Goal: Answer question/provide support

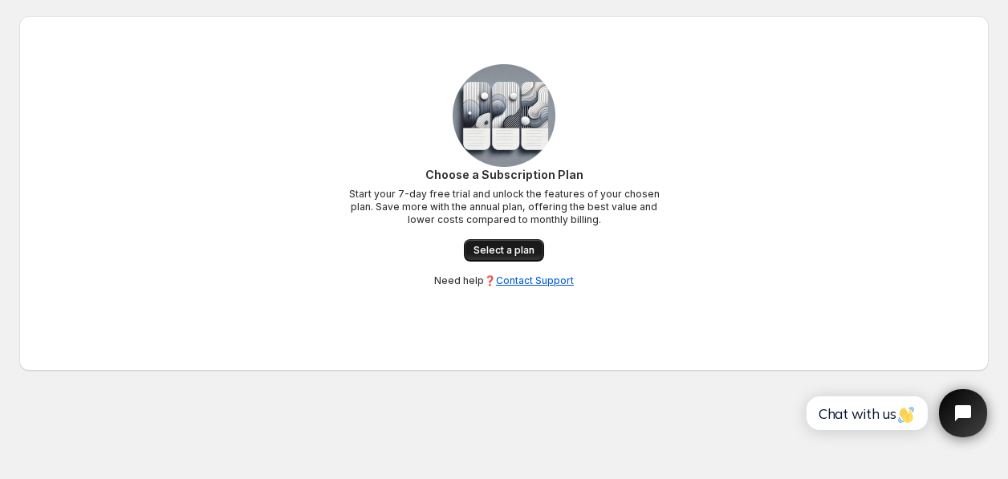
click at [517, 240] on link "Select a plan" at bounding box center [504, 250] width 80 height 22
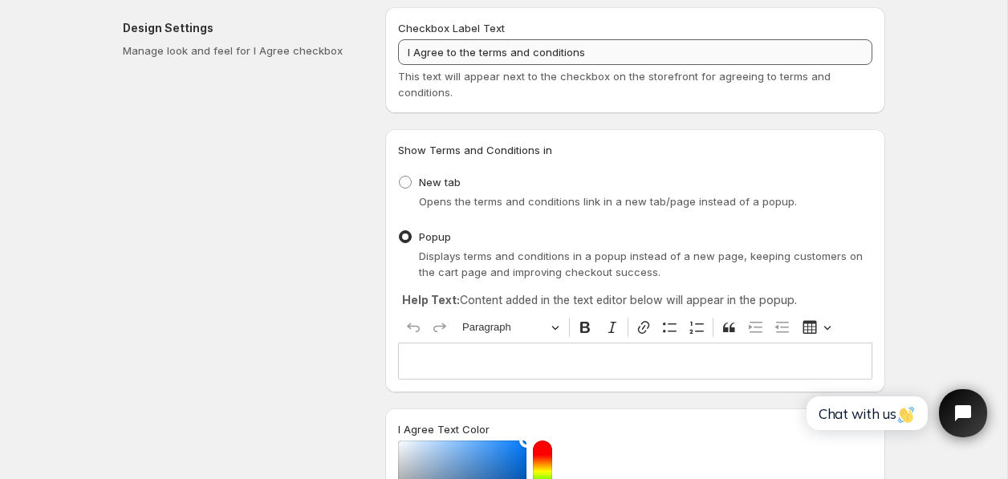
scroll to position [106, 0]
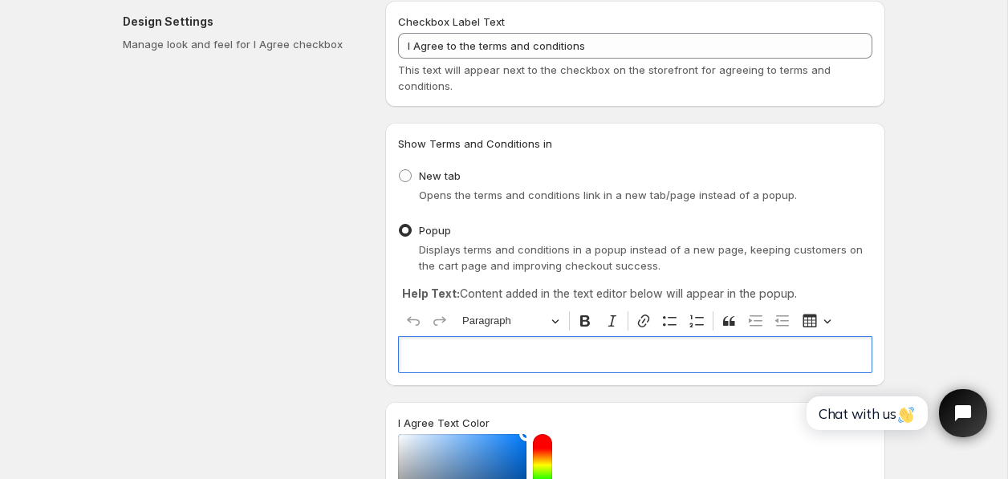
click at [478, 359] on p "Editor editing area: main. Press ⌥0 for help." at bounding box center [635, 355] width 460 height 16
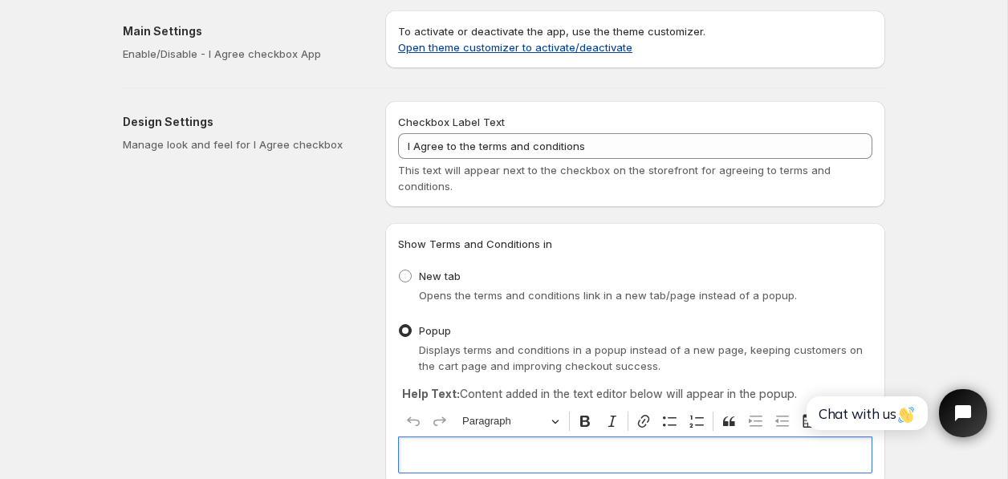
scroll to position [2, 0]
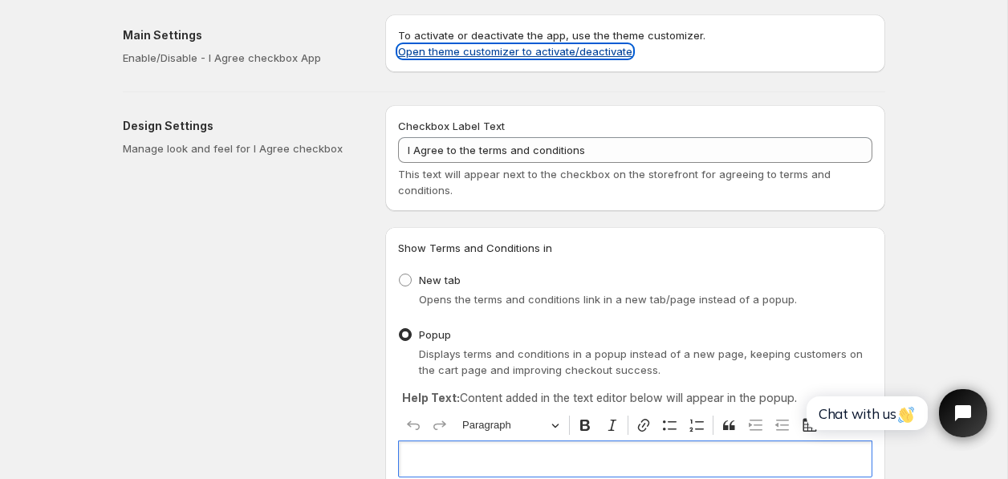
click at [598, 50] on link "Open theme customizer to activate/deactivate" at bounding box center [515, 51] width 234 height 13
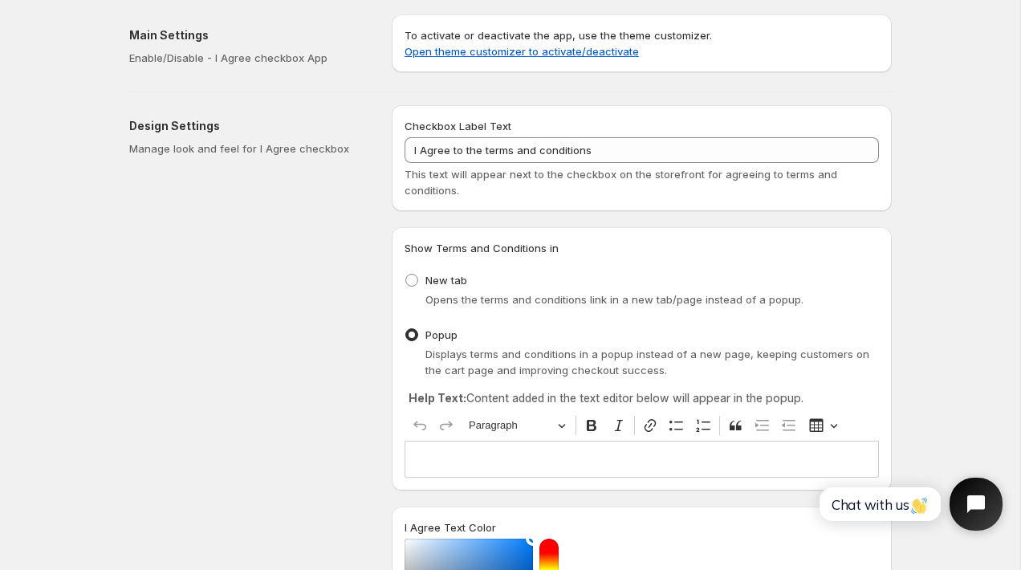
click at [978, 478] on button "Open chat widget" at bounding box center [976, 504] width 53 height 53
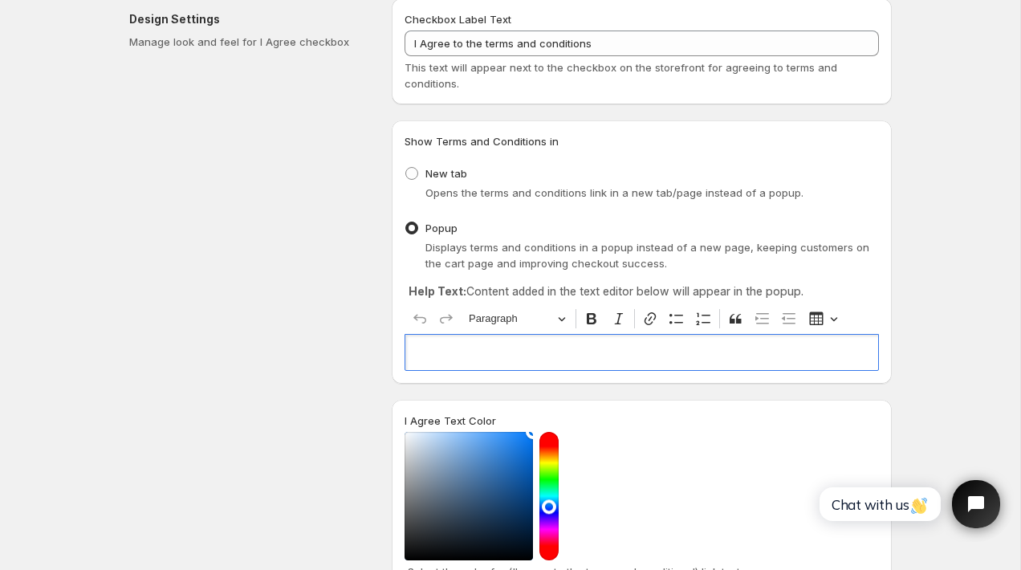
click at [540, 356] on p "Editor editing area: main. Press ⌥0 for help." at bounding box center [642, 352] width 460 height 16
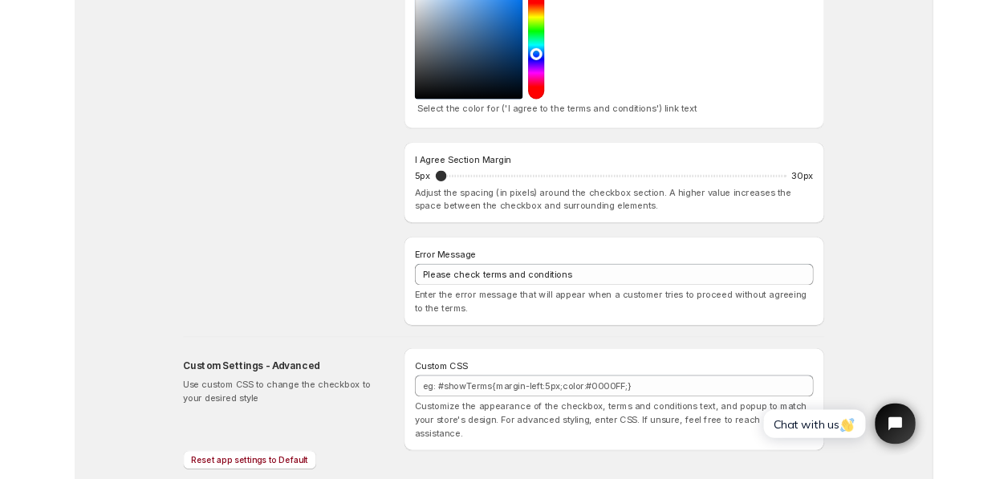
scroll to position [595, 0]
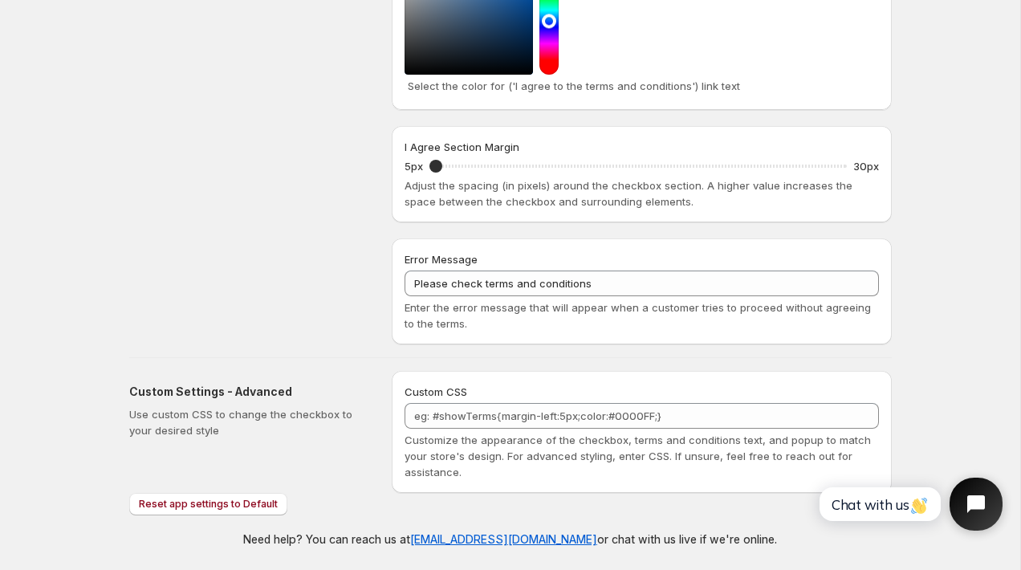
click at [982, 486] on button "Open chat widget" at bounding box center [976, 504] width 53 height 53
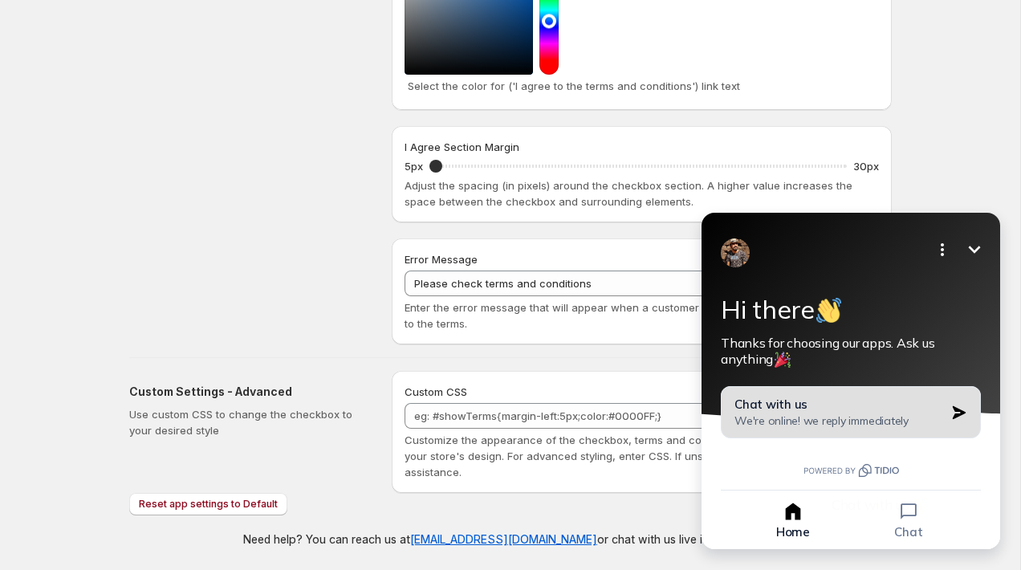
click at [891, 426] on span "We're online! we reply immediately" at bounding box center [822, 420] width 174 height 14
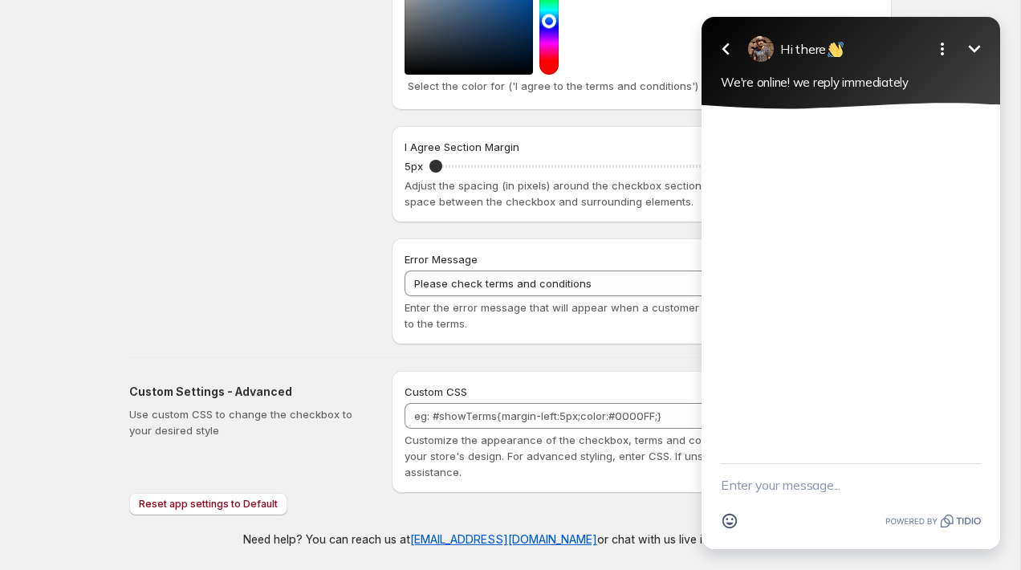
click at [837, 495] on textarea "New message" at bounding box center [851, 485] width 260 height 42
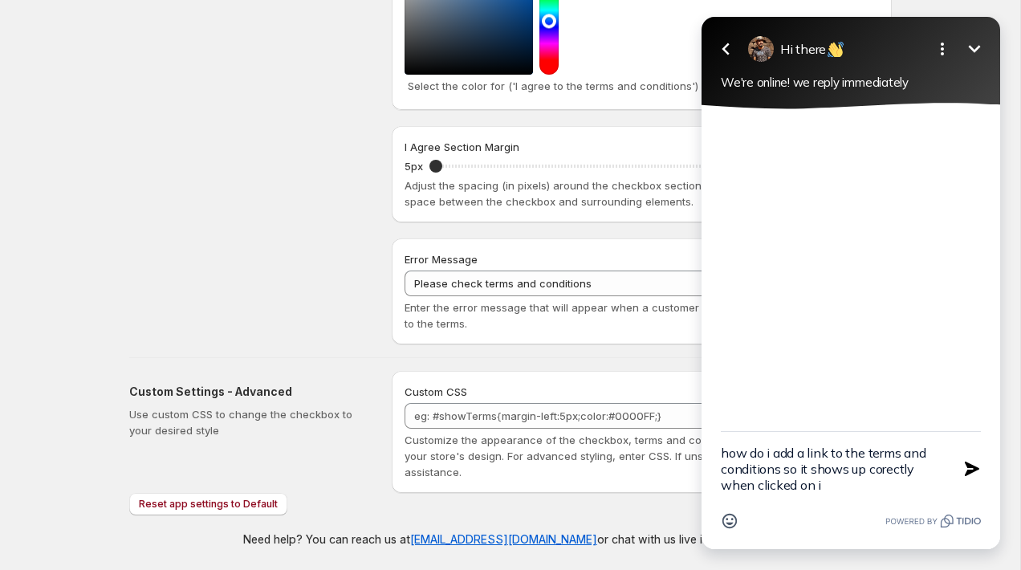
type textarea "how do i add a link to the terms and conditions so it shows up corectly when cl…"
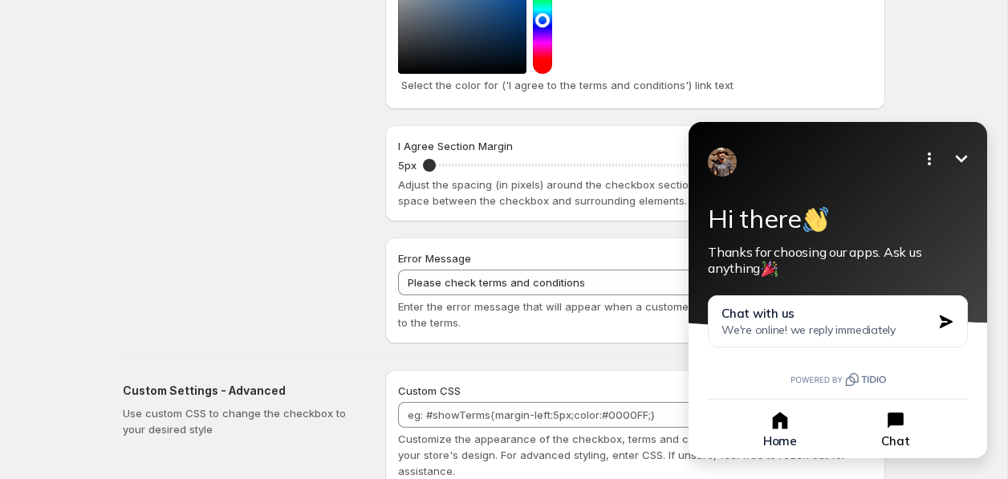
click at [902, 433] on button "Chat" at bounding box center [896, 428] width 112 height 39
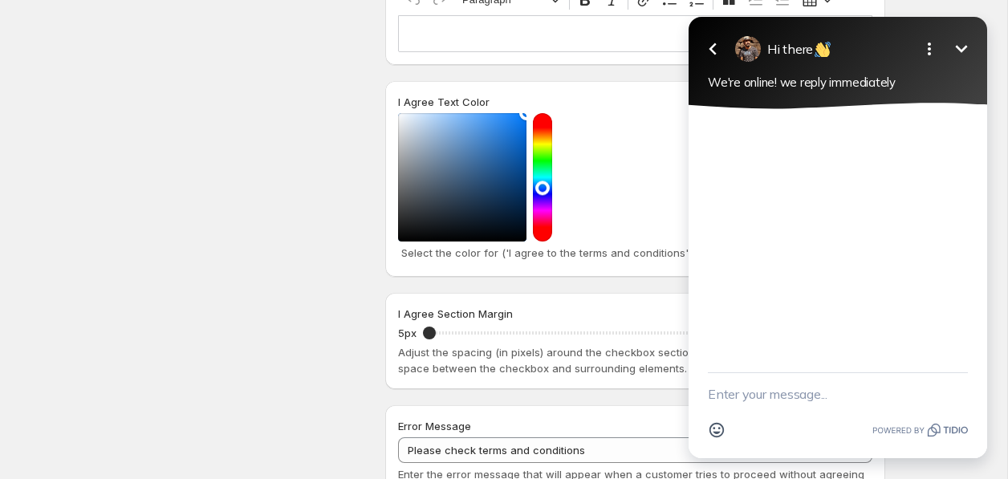
scroll to position [301, 0]
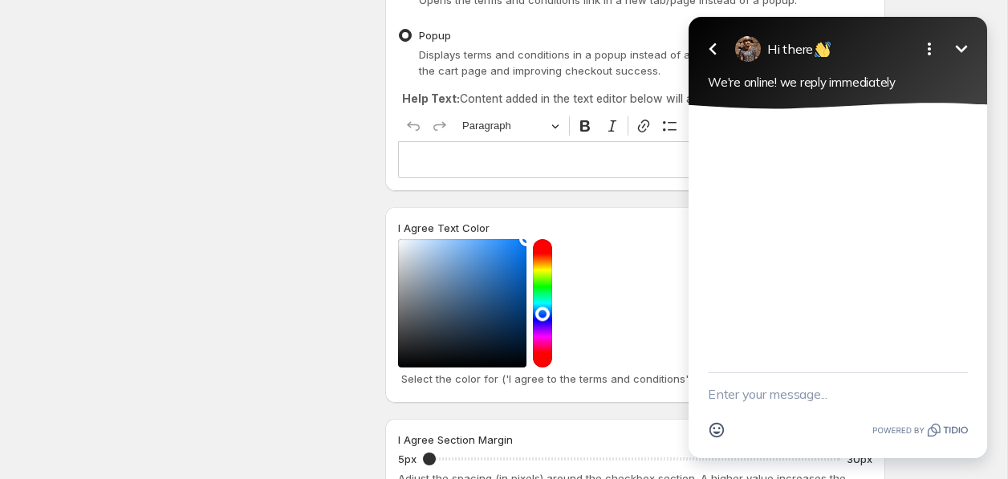
click at [780, 382] on textarea "New message" at bounding box center [838, 394] width 260 height 42
click at [779, 389] on textarea "New message" at bounding box center [838, 394] width 260 height 42
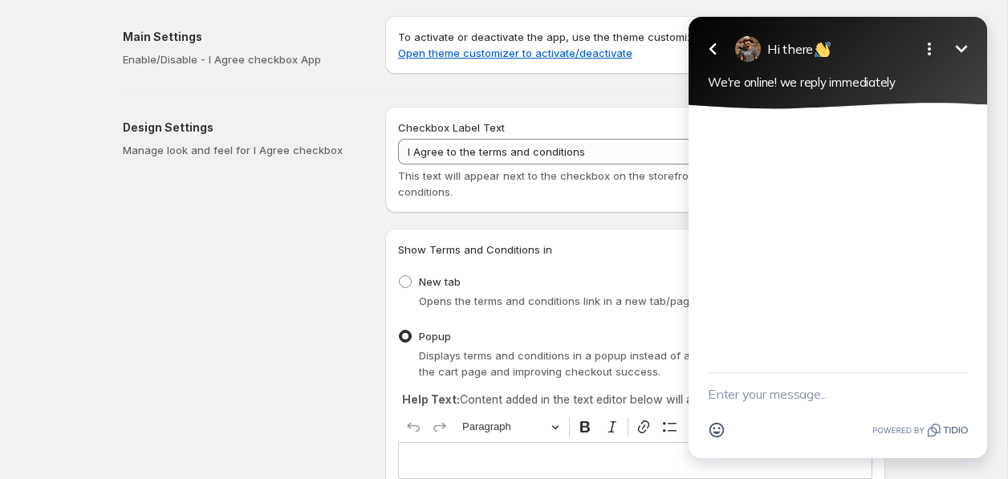
click at [972, 52] on button "Minimize" at bounding box center [962, 49] width 32 height 32
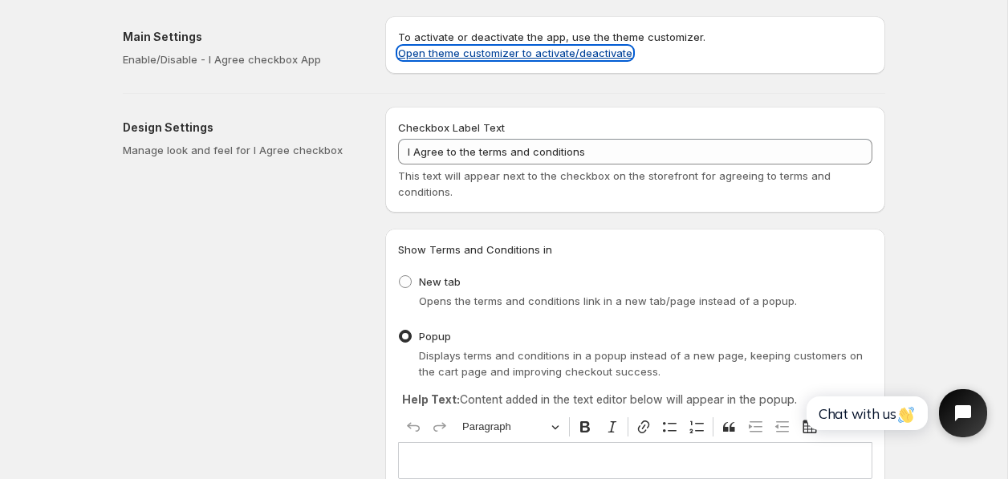
click at [596, 49] on link "Open theme customizer to activate/deactivate" at bounding box center [515, 53] width 234 height 13
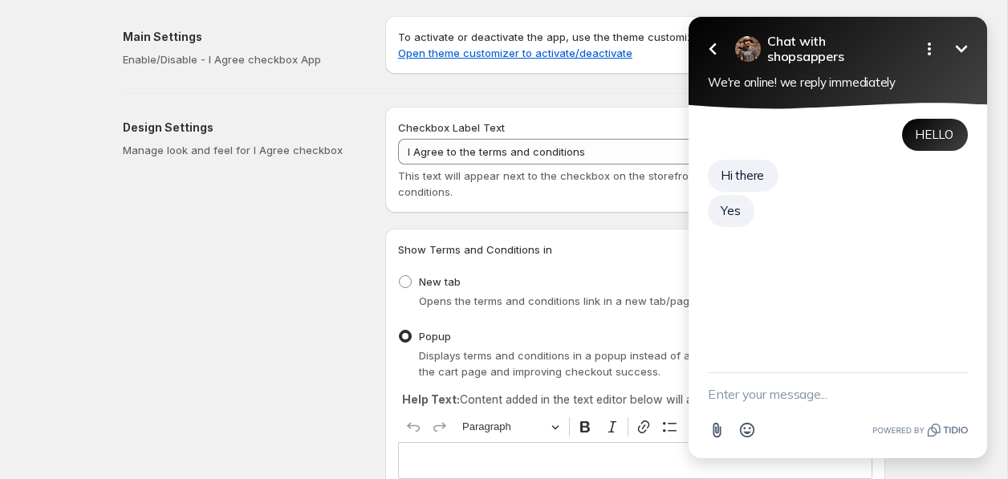
click at [781, 390] on textarea "New message" at bounding box center [838, 394] width 260 height 42
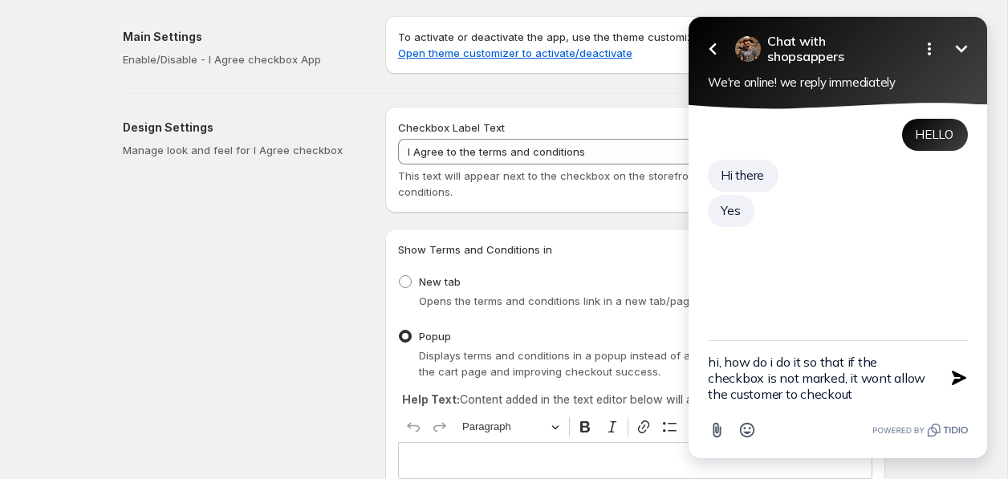
type textarea "hi, how do i do it so that if the checkbox is not marked, it wont allow the cus…"
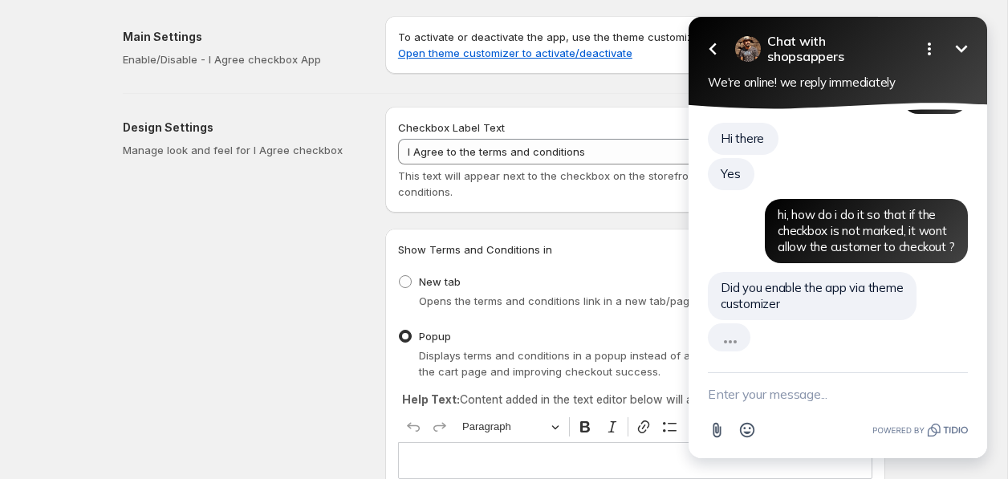
scroll to position [6, 0]
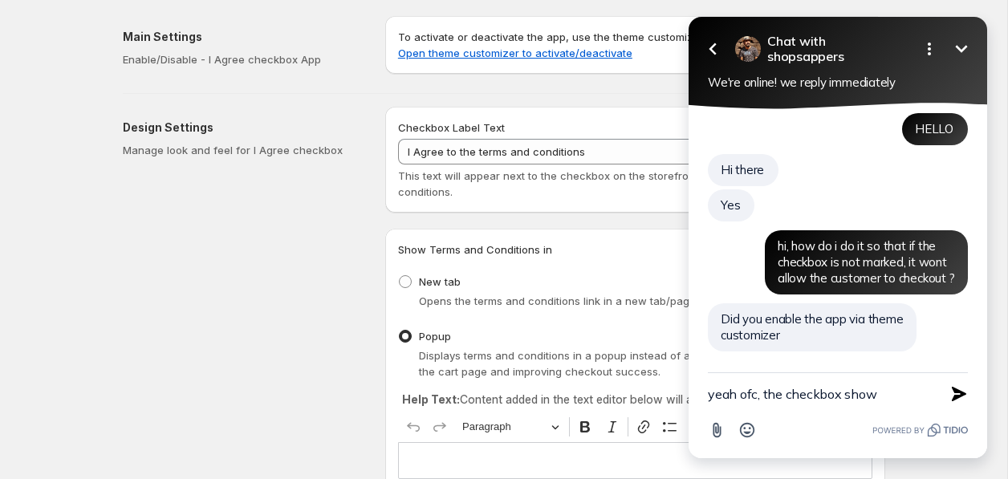
type textarea "yeah ofc, the checkbox shows"
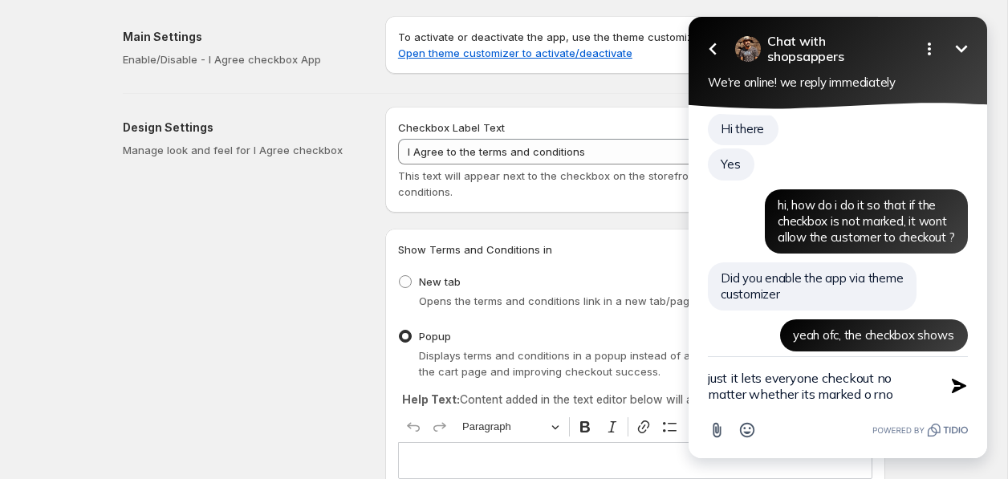
type textarea "just it lets everyone checkout no matter whether its marked o rnot"
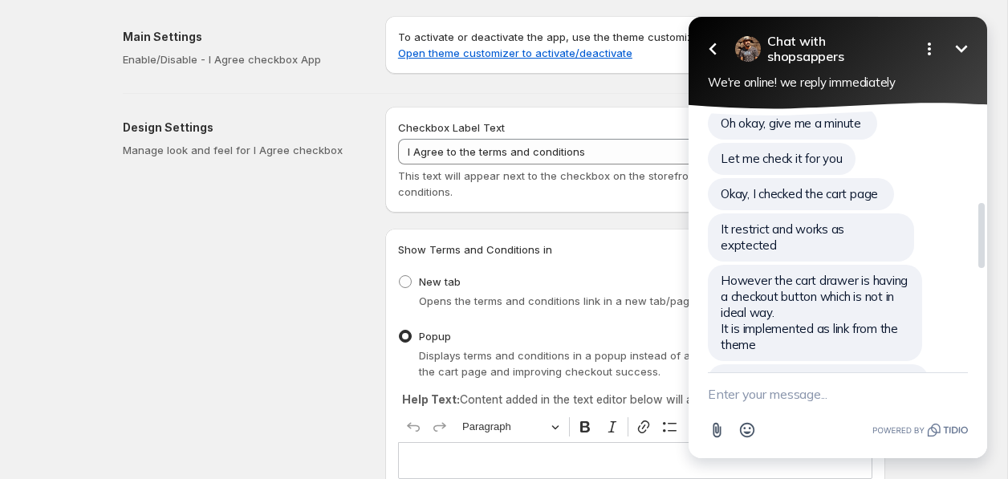
scroll to position [768, 0]
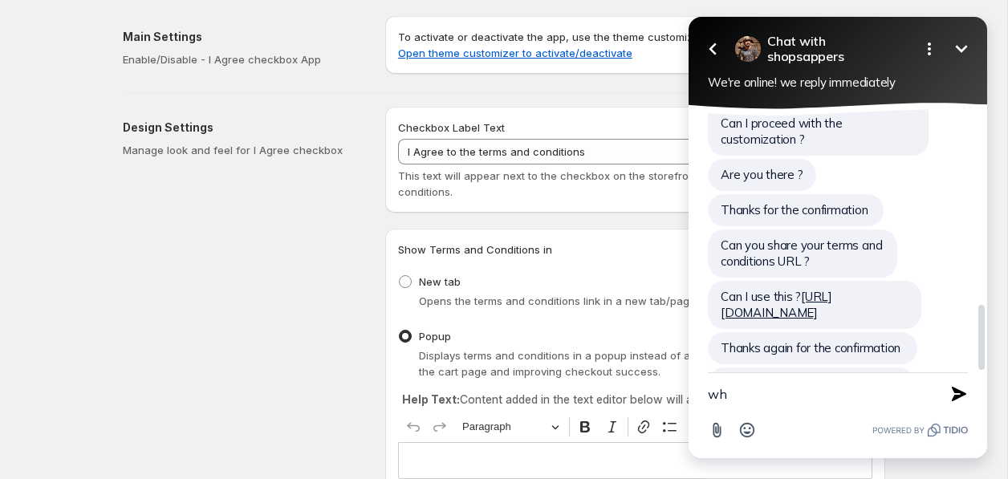
type textarea "w"
type textarea "let me"
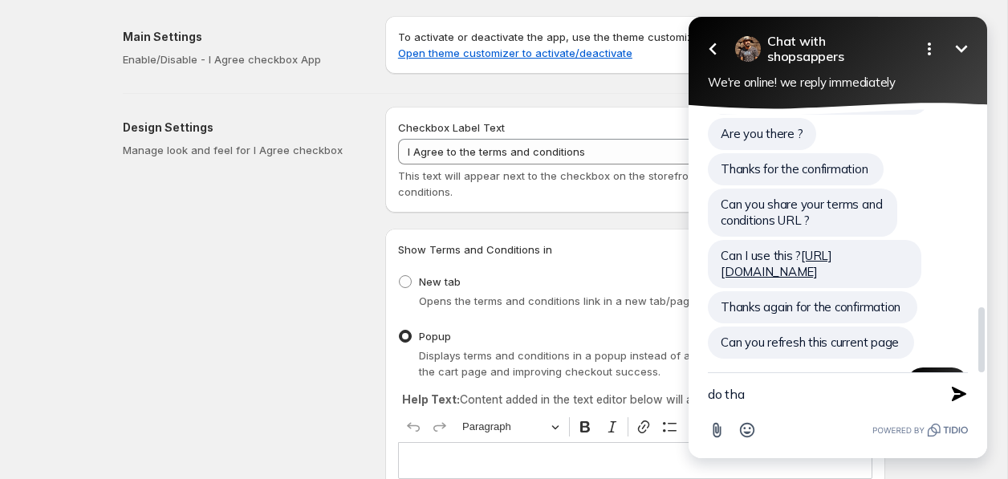
type textarea "do that"
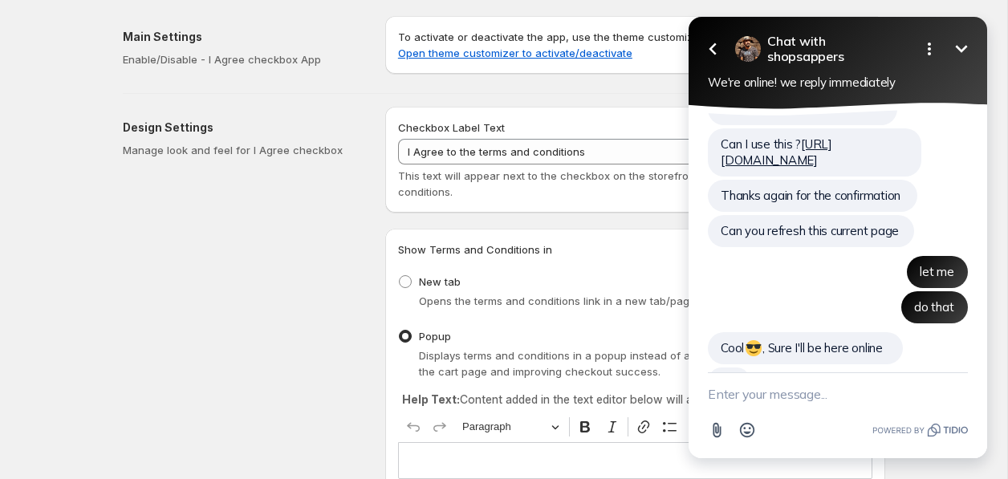
scroll to position [886, 0]
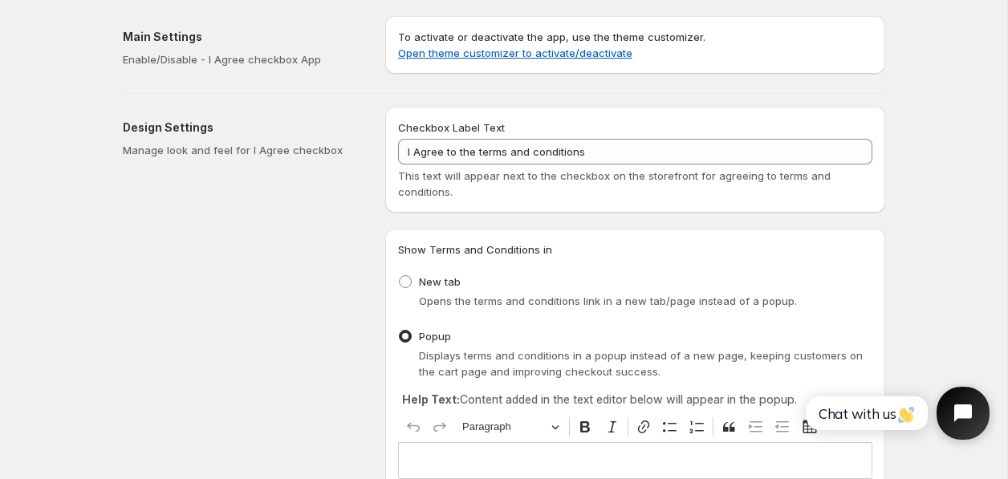
click at [956, 399] on button "Open chat widget" at bounding box center [963, 413] width 53 height 53
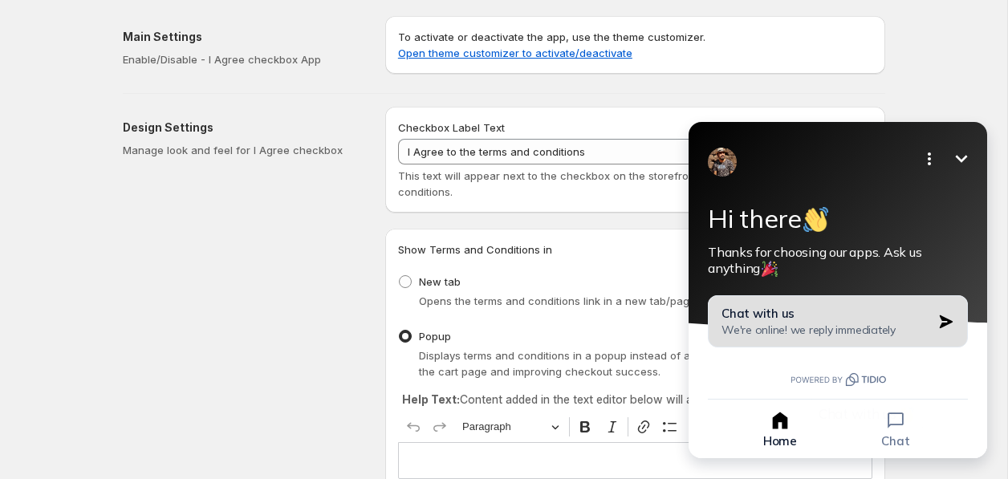
click at [858, 306] on div "Chat with us We're online! we reply immediately" at bounding box center [827, 321] width 210 height 31
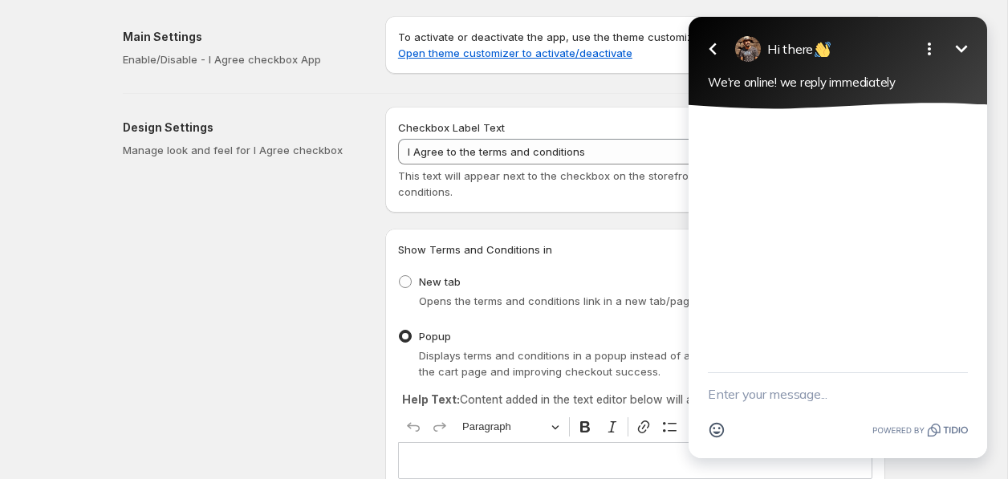
click at [812, 391] on textarea "New message" at bounding box center [838, 394] width 260 height 42
type textarea "T"
type textarea "CAN someone make this work"
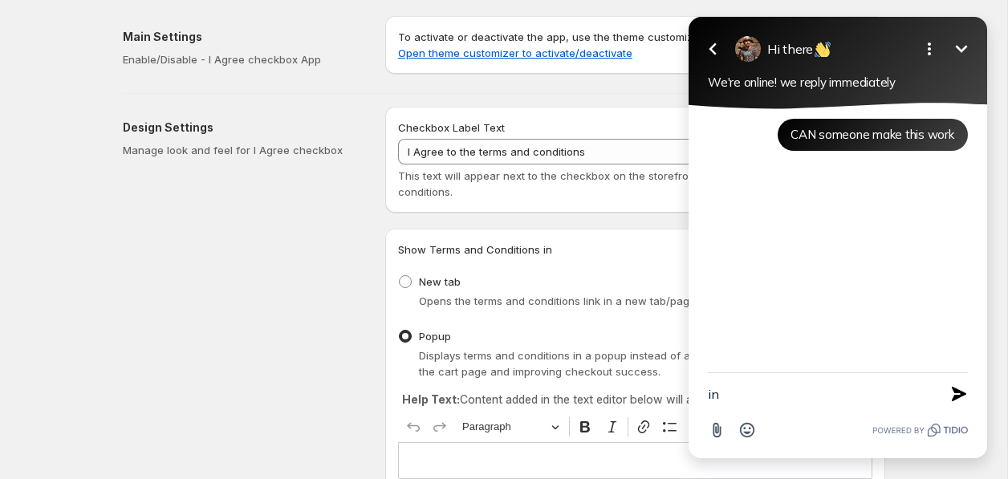
type textarea "i"
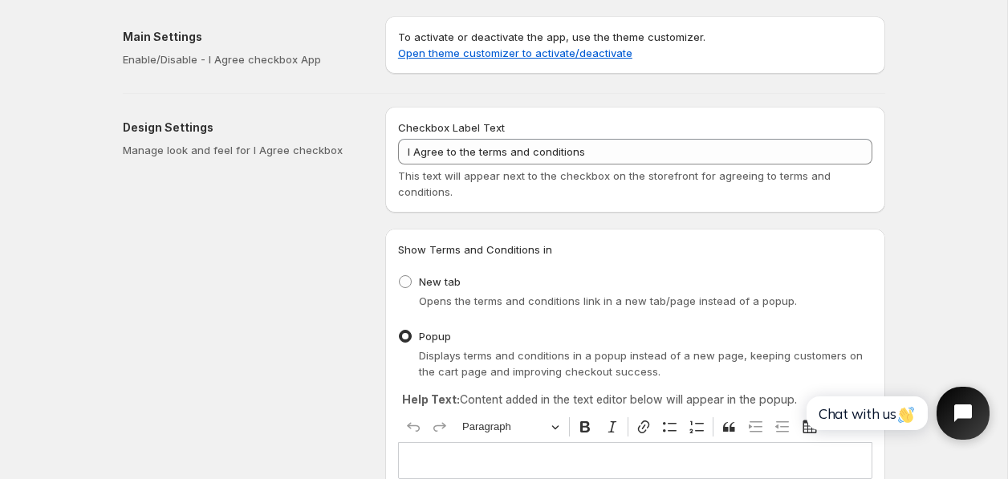
click at [979, 427] on button "Open chat widget" at bounding box center [963, 413] width 53 height 53
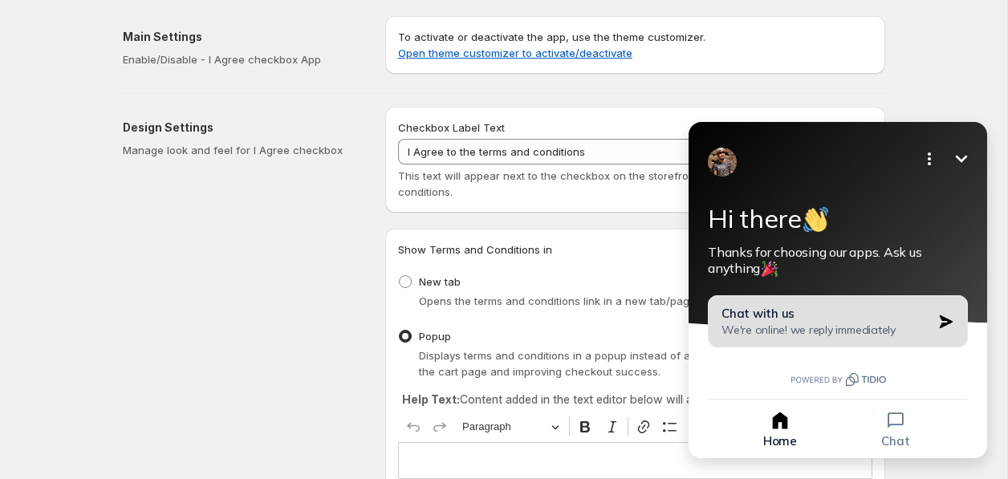
click at [851, 343] on button "Chat with us We're online! we reply immediately" at bounding box center [838, 321] width 260 height 52
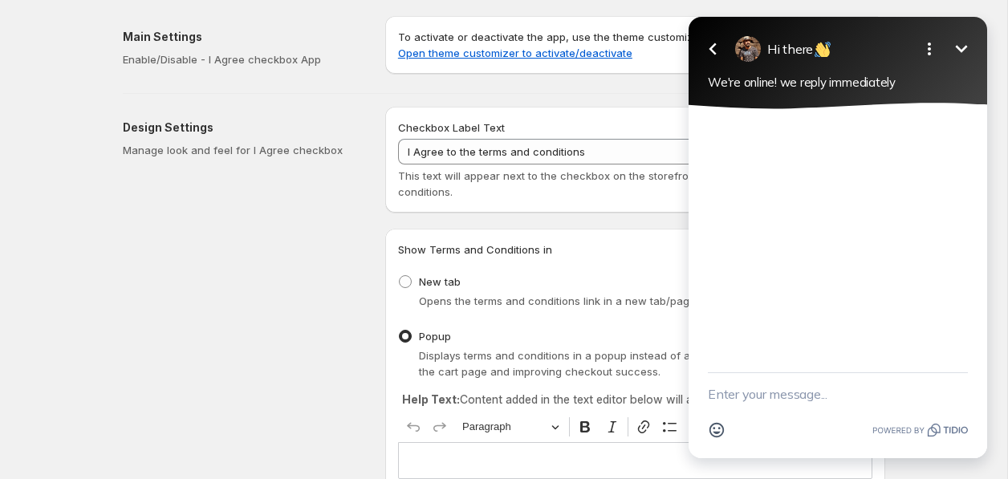
click at [804, 417] on div "Emoji" at bounding box center [838, 430] width 260 height 31
click at [812, 399] on textarea "New message" at bounding box center [838, 394] width 260 height 42
type textarea "HELLO"
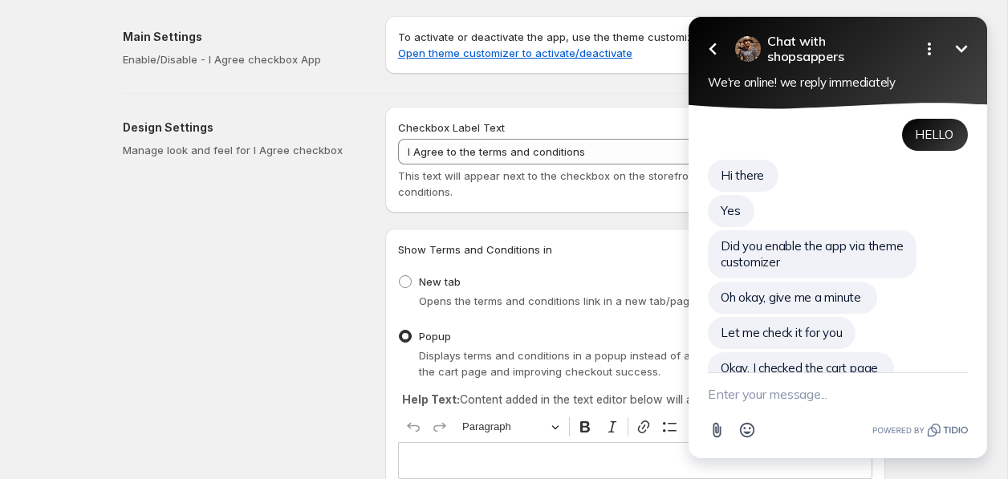
scroll to position [367, 0]
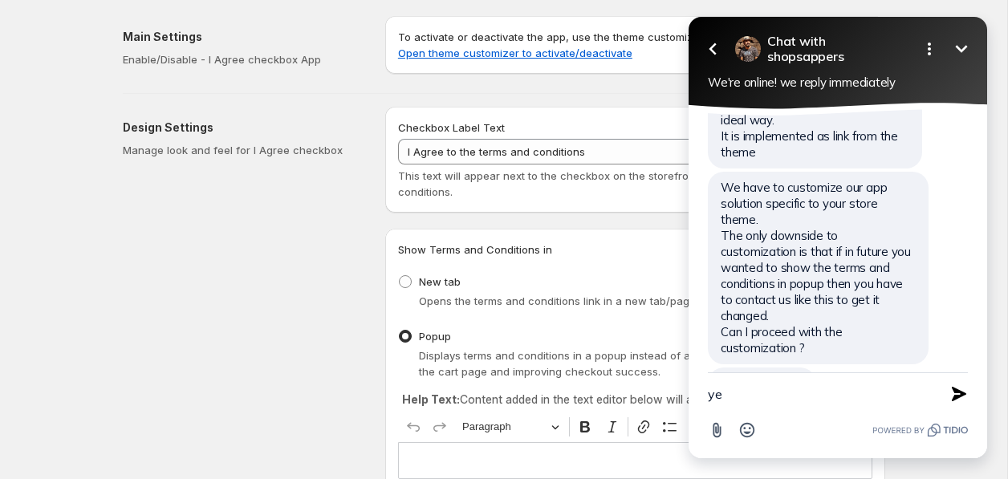
type textarea "yea"
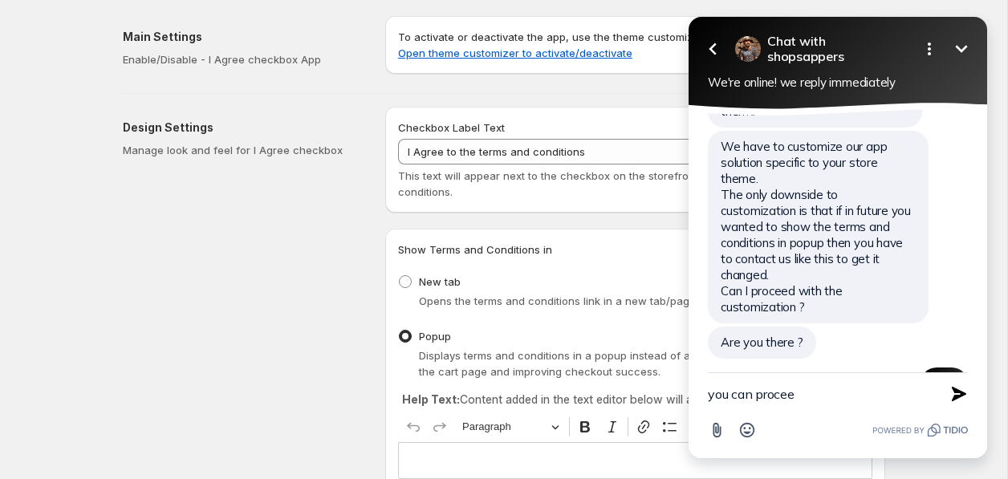
type textarea "you can proceed"
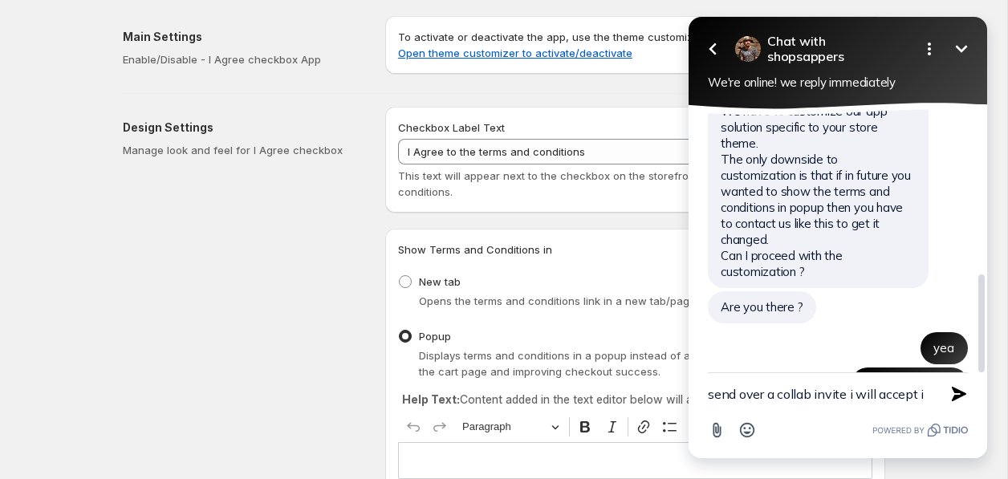
type textarea "send over a collab invite i will accept it"
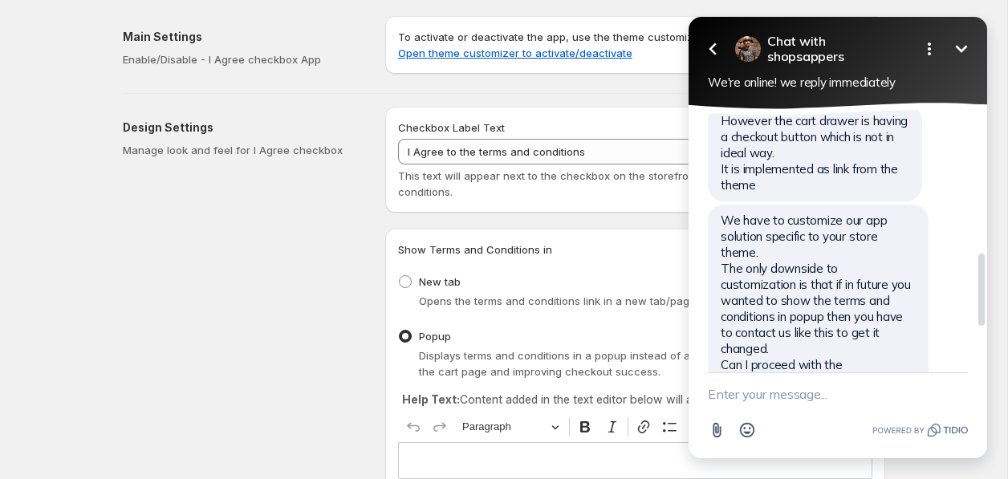
scroll to position [698, 0]
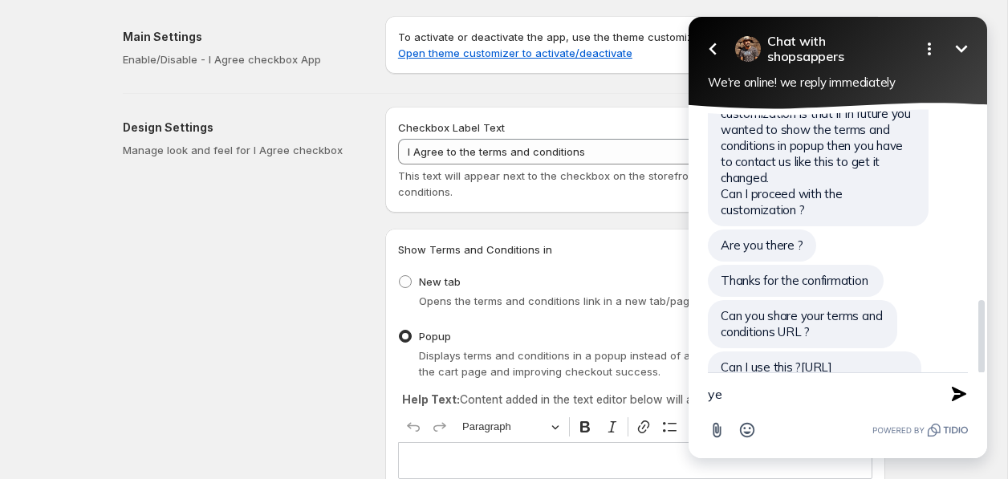
type textarea "yes"
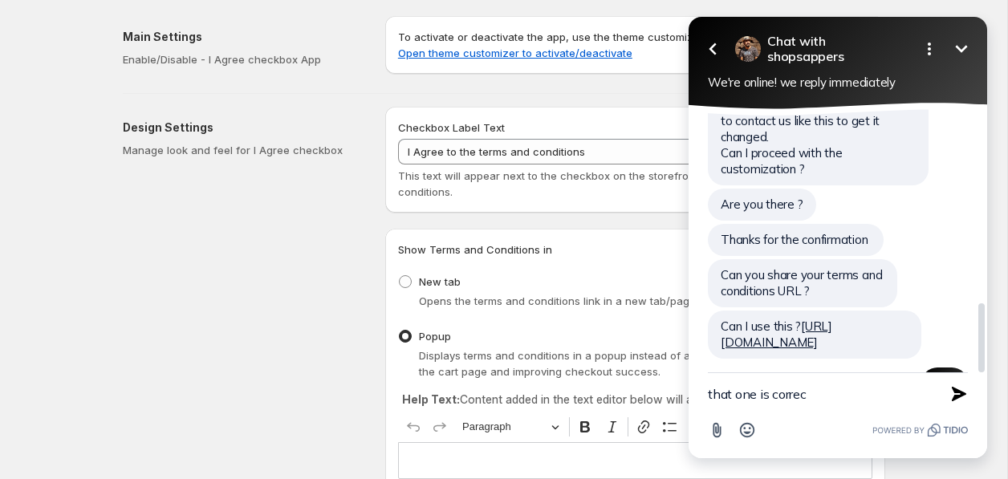
type textarea "that one is correct"
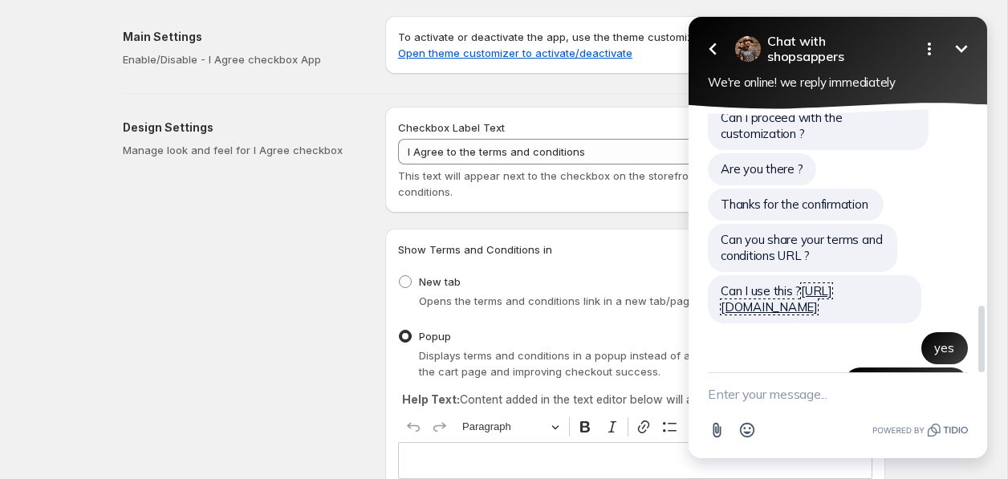
click at [777, 283] on link "https://trydigitalpix.com/policies/terms-of-service" at bounding box center [777, 298] width 112 height 31
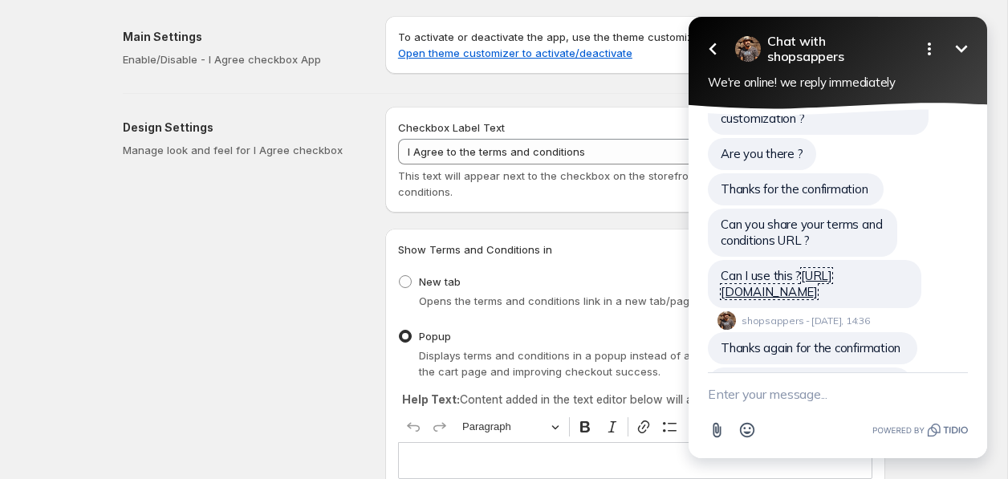
scroll to position [865, 0]
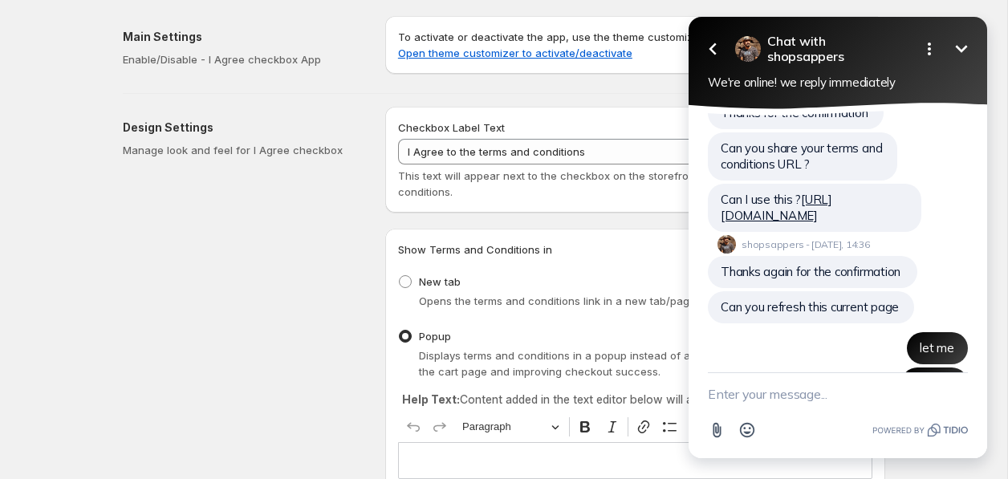
click at [821, 401] on textarea "New message" at bounding box center [838, 394] width 260 height 42
type textarea "oh yea it works perfectly"
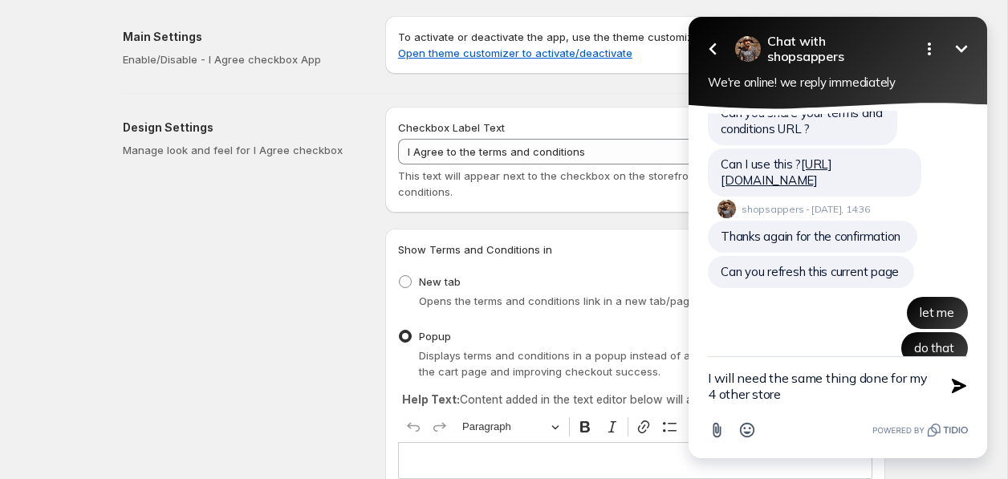
type textarea "I will need the same thing done for my 4 other stores"
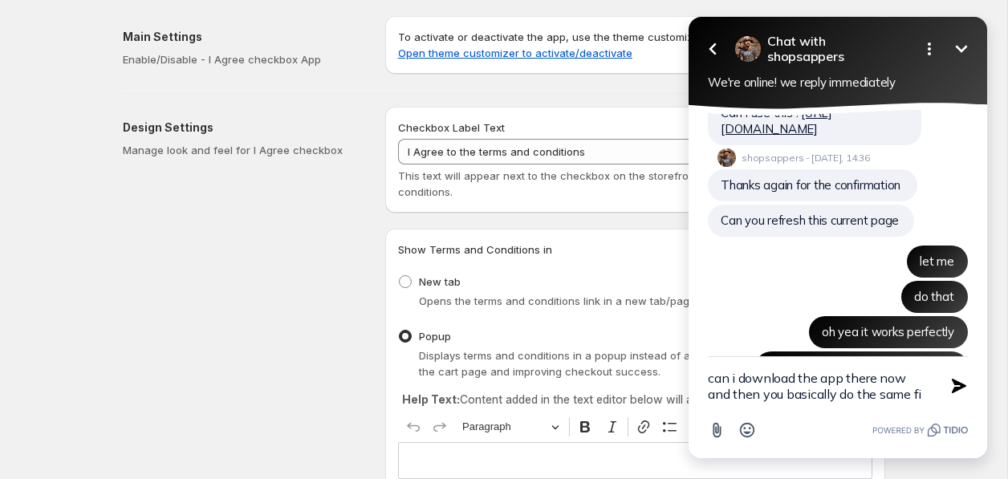
type textarea "can i download the app there now and then you basically do the same fix"
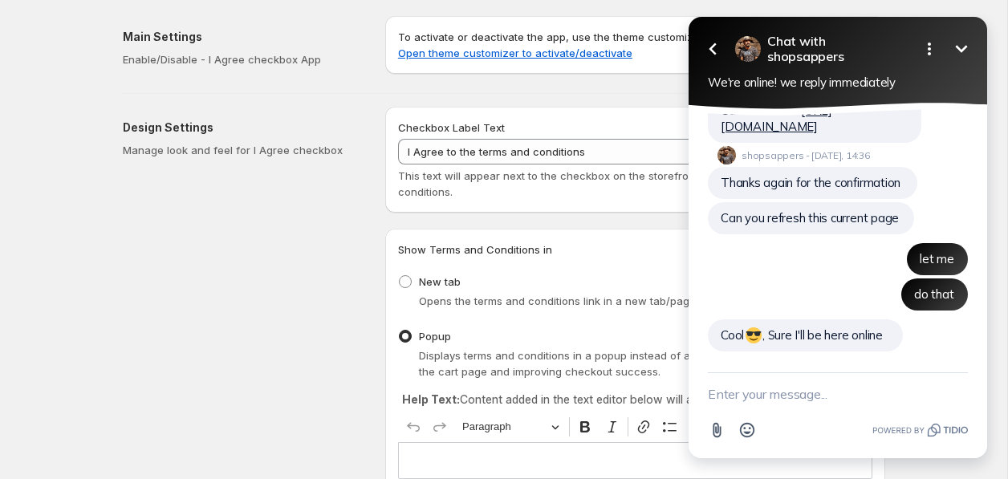
scroll to position [906, 0]
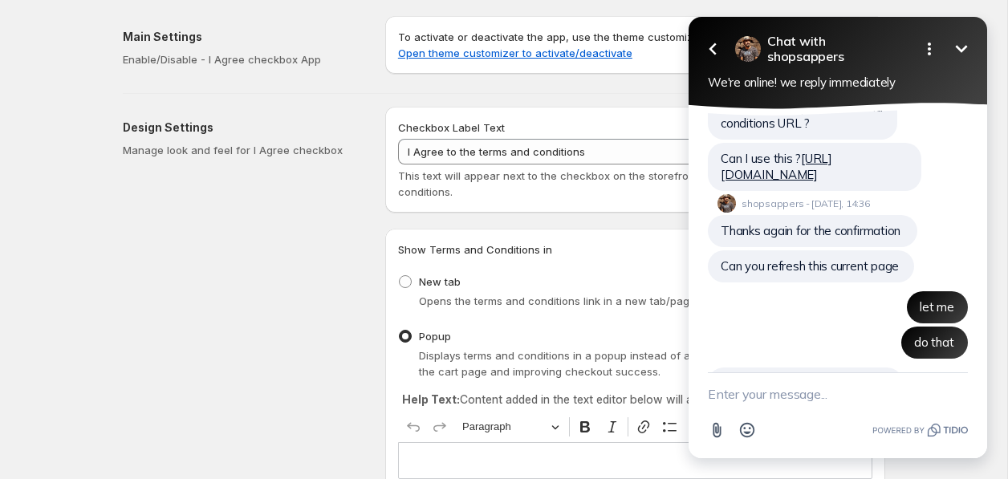
click at [794, 405] on textarea "New message" at bounding box center [838, 394] width 260 height 42
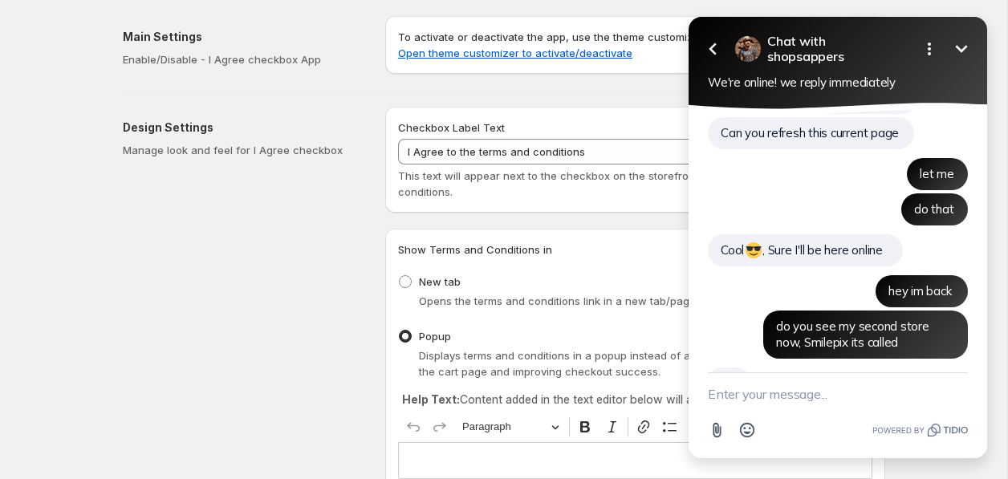
click at [762, 409] on textarea "New message" at bounding box center [838, 394] width 260 height 42
paste textarea "https://trysmilepix.com/policies/terms-of-service"
type textarea "https://trysmilepix.com/policies/terms-of-service"
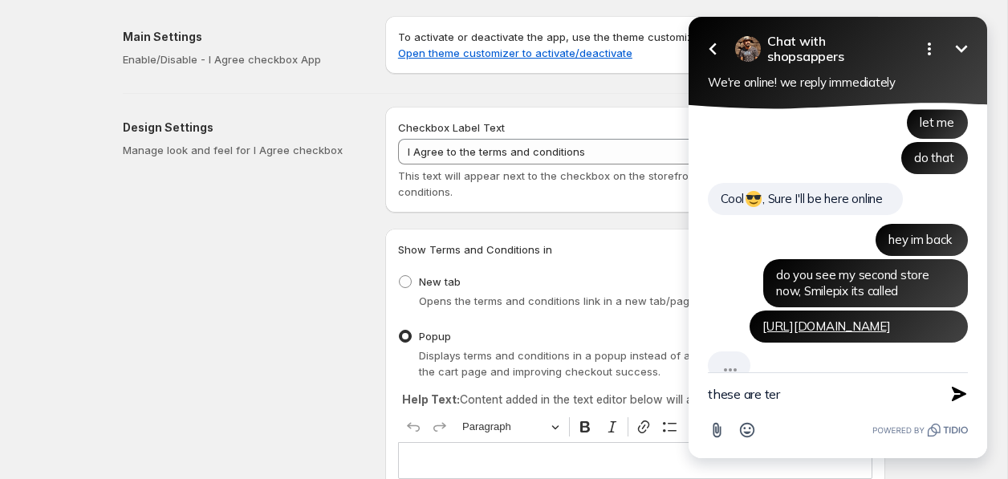
type textarea "these are ters"
type textarea "m"
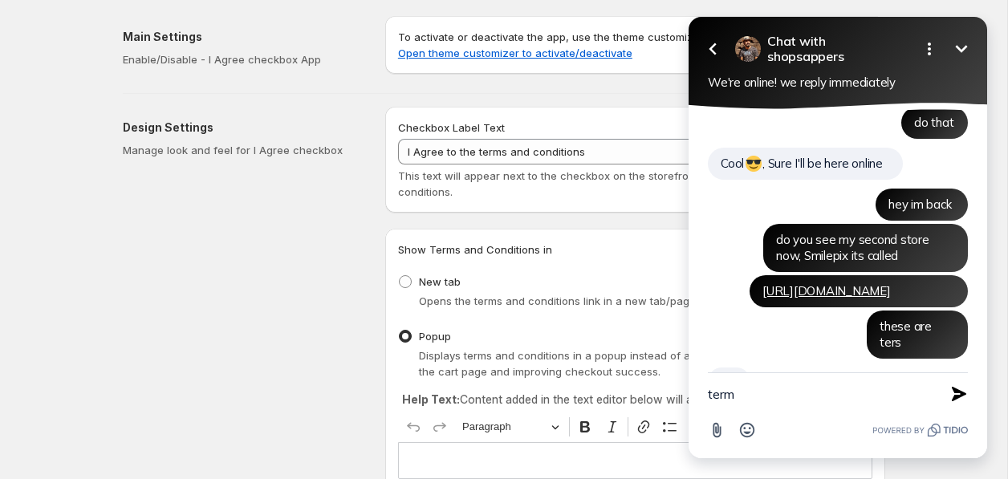
type textarea "terms"
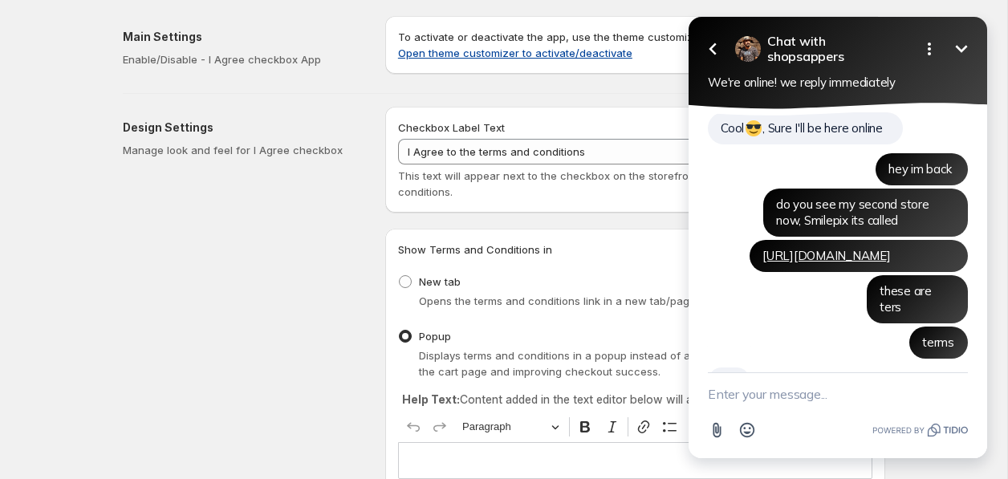
click at [580, 55] on link "Open theme customizer to activate/deactivate" at bounding box center [515, 53] width 234 height 13
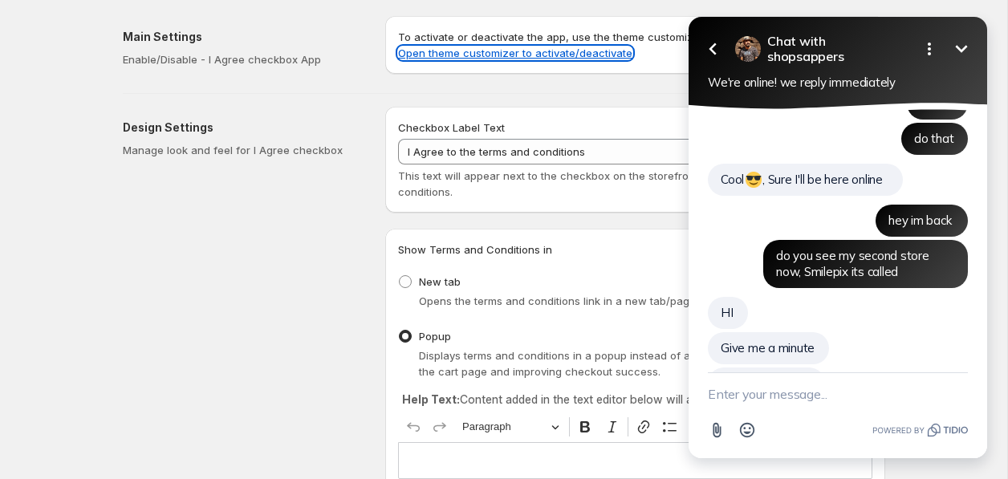
scroll to position [1146, 0]
